Goal: Check status: Check status

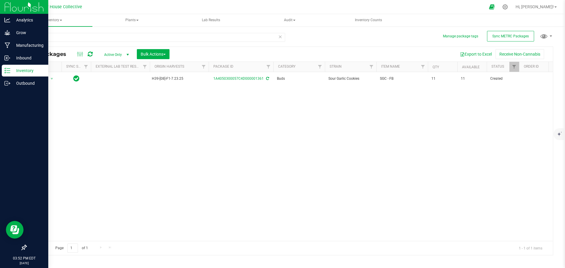
click at [11, 68] on p "Inventory" at bounding box center [27, 70] width 35 height 7
click at [16, 84] on p "Outbound" at bounding box center [27, 83] width 35 height 7
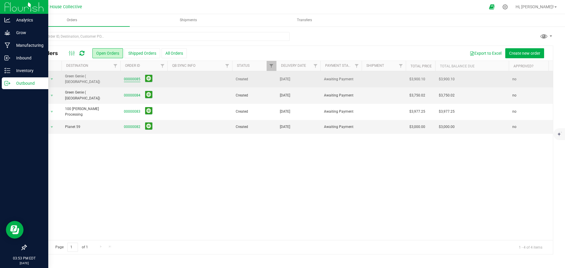
click at [133, 77] on link "00000085" at bounding box center [132, 79] width 16 height 6
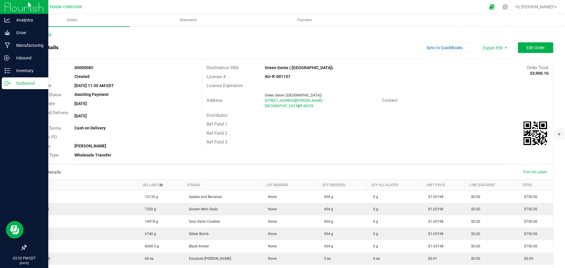
click at [40, 35] on link "Back to Orders" at bounding box center [38, 34] width 25 height 4
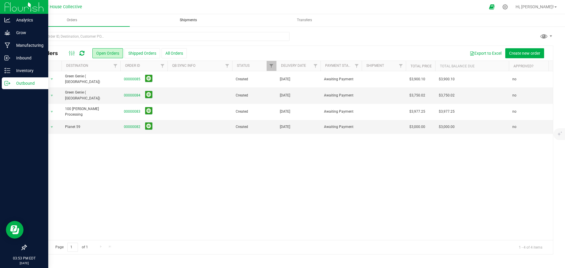
click at [182, 18] on span "Shipments" at bounding box center [188, 20] width 33 height 5
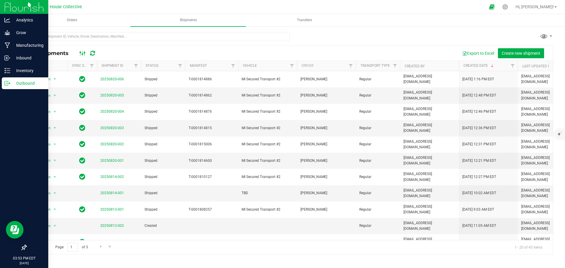
click at [84, 52] on icon at bounding box center [82, 53] width 6 height 7
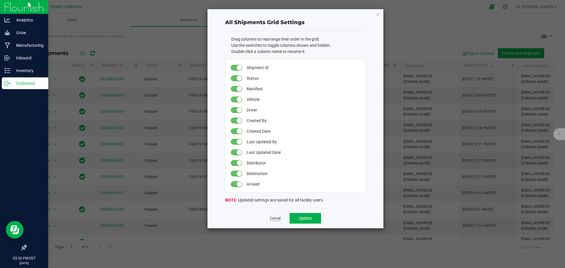
click at [274, 217] on link "Cancel" at bounding box center [275, 218] width 11 height 5
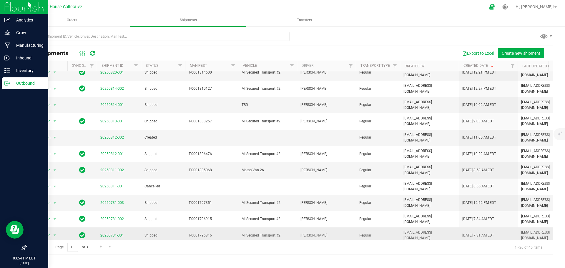
scroll to position [59, 0]
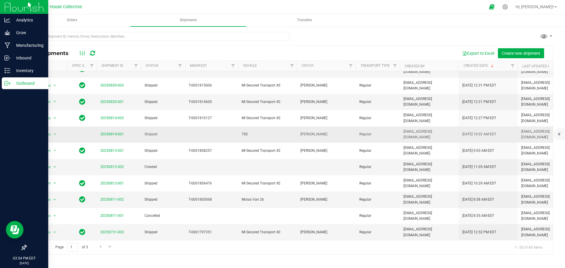
click at [176, 126] on td "Shipped" at bounding box center [163, 134] width 44 height 16
click at [8, 34] on icon at bounding box center [7, 32] width 6 height 5
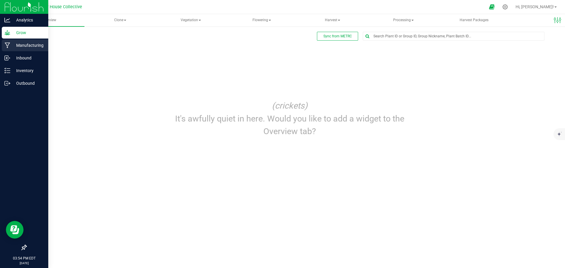
click at [10, 41] on div "Manufacturing" at bounding box center [25, 45] width 46 height 12
